Goal: Task Accomplishment & Management: Use online tool/utility

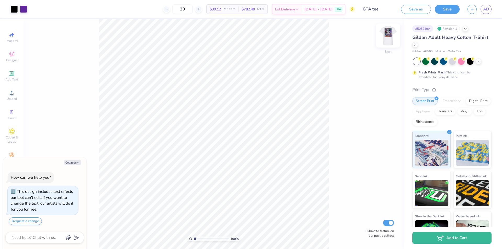
click at [391, 34] on img at bounding box center [388, 35] width 21 height 21
click at [389, 33] on img at bounding box center [388, 35] width 21 height 21
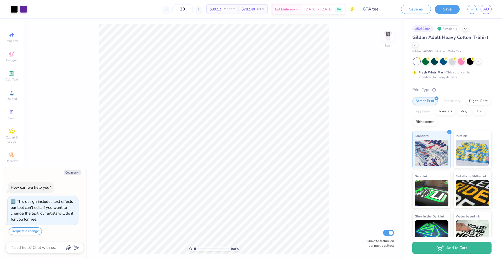
type textarea "x"
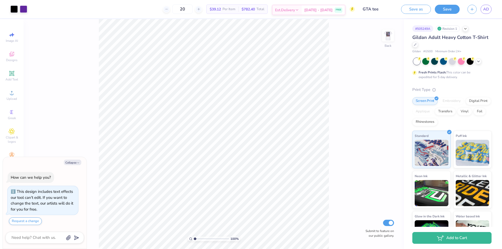
click at [332, 12] on span "[DATE] - [DATE]" at bounding box center [319, 9] width 28 height 5
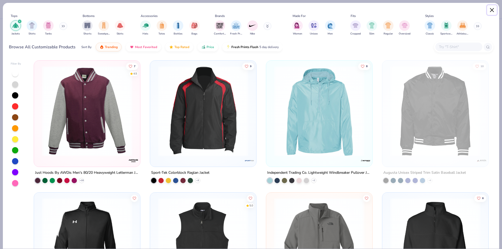
click at [491, 8] on button "Close" at bounding box center [492, 10] width 10 height 10
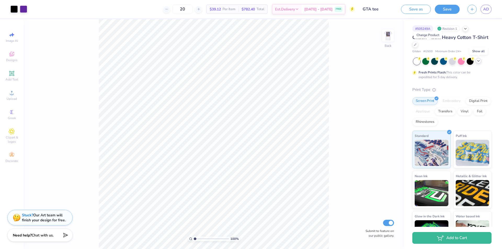
click at [478, 61] on icon at bounding box center [479, 61] width 4 height 4
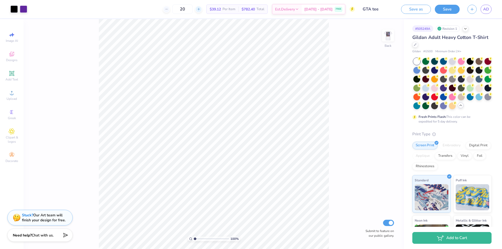
click at [201, 10] on icon at bounding box center [199, 9] width 4 height 4
click at [201, 9] on icon at bounding box center [199, 9] width 4 height 4
click at [167, 9] on line at bounding box center [166, 9] width 2 height 0
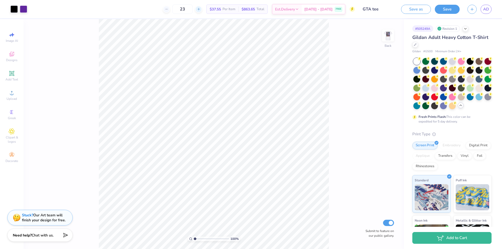
click at [201, 10] on icon at bounding box center [199, 9] width 4 height 4
click at [169, 10] on icon at bounding box center [167, 9] width 4 height 4
click at [201, 10] on icon at bounding box center [199, 9] width 4 height 4
click at [169, 10] on icon at bounding box center [167, 9] width 4 height 4
type input "23"
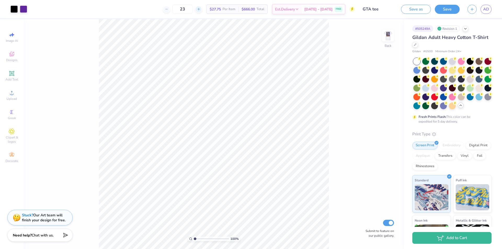
click at [201, 10] on div "23" at bounding box center [182, 8] width 39 height 9
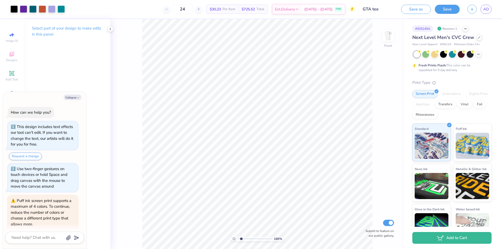
scroll to position [71, 0]
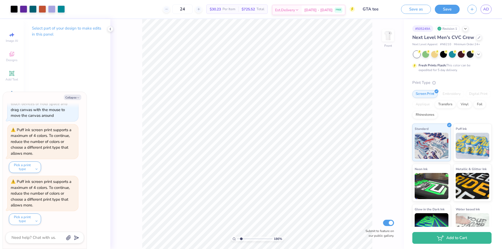
click at [334, 8] on div "Aug 22 - 25 FREE" at bounding box center [323, 9] width 43 height 9
click at [390, 82] on div "186 % Front Submit to feature on our public gallery." at bounding box center [257, 134] width 294 height 230
click at [169, 10] on icon at bounding box center [167, 9] width 4 height 4
click at [201, 8] on icon at bounding box center [199, 9] width 4 height 4
click at [170, 11] on div at bounding box center [166, 9] width 7 height 7
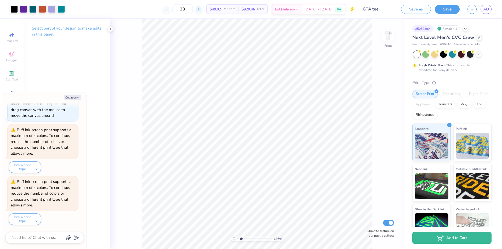
click at [201, 8] on icon at bounding box center [199, 9] width 4 height 4
type input "24"
click at [110, 29] on polyline at bounding box center [110, 29] width 1 height 2
drag, startPoint x: 404, startPoint y: 41, endPoint x: 377, endPoint y: 31, distance: 28.4
click at [378, 31] on div "186 % Front Submit to feature on our public gallery." at bounding box center [214, 134] width 381 height 230
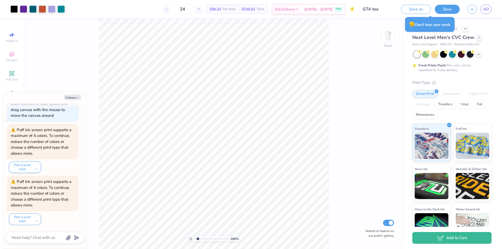
type textarea "x"
